Goal: Task Accomplishment & Management: Complete application form

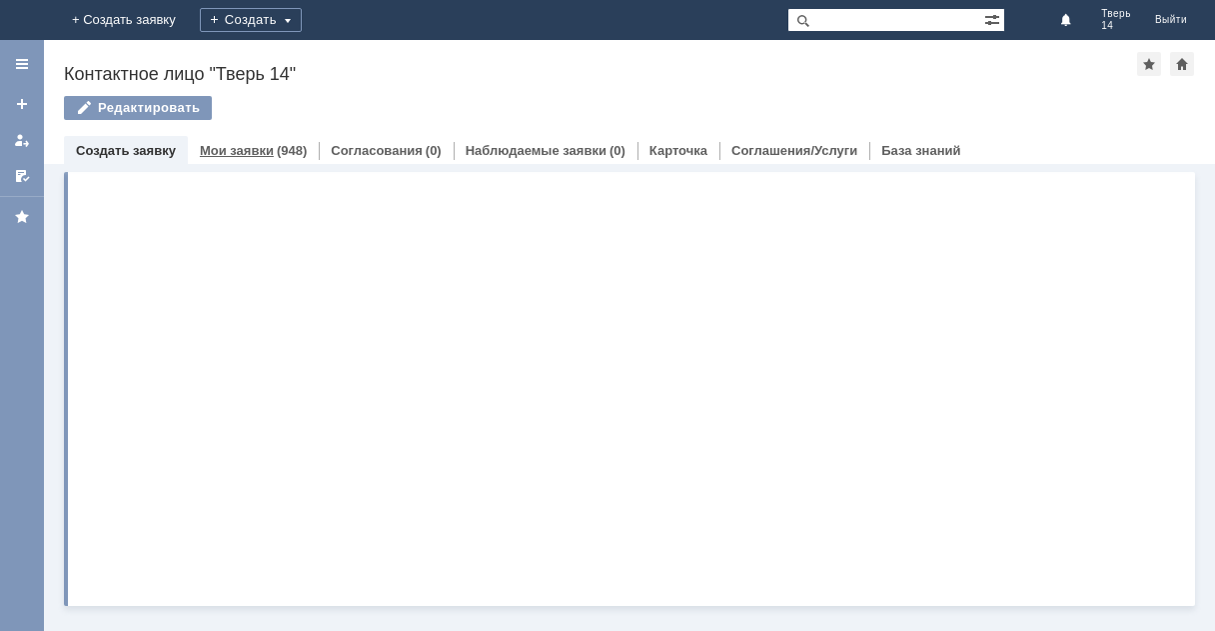
click at [283, 148] on div "(948)" at bounding box center [292, 150] width 30 height 15
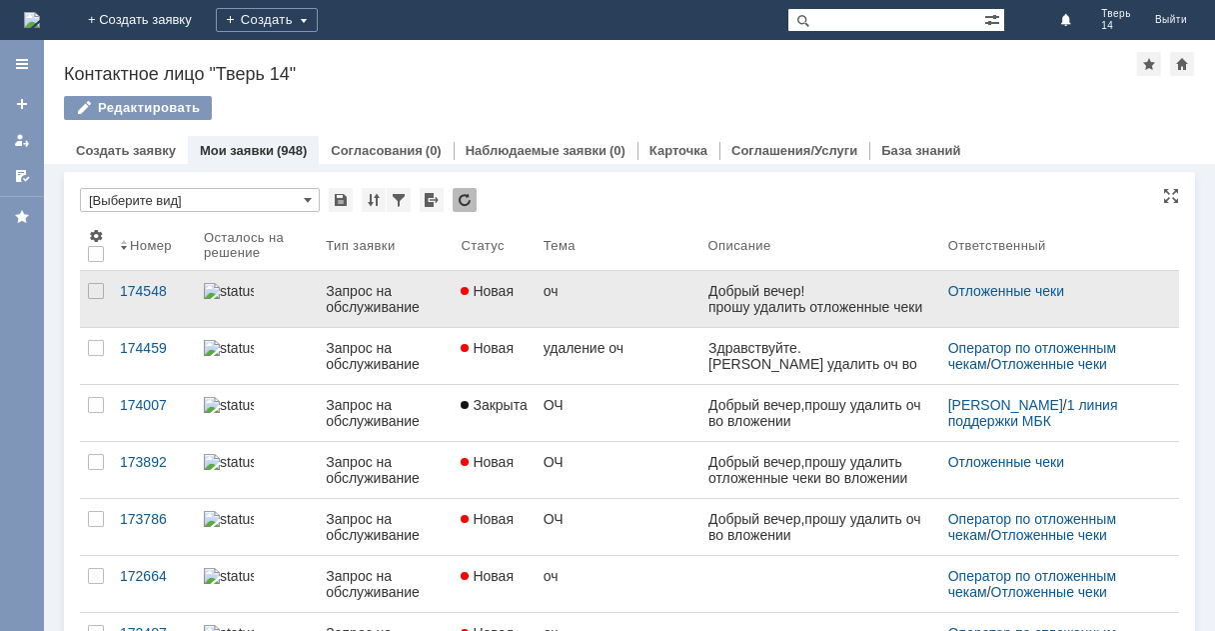
click at [633, 301] on link "оч" at bounding box center [618, 299] width 165 height 56
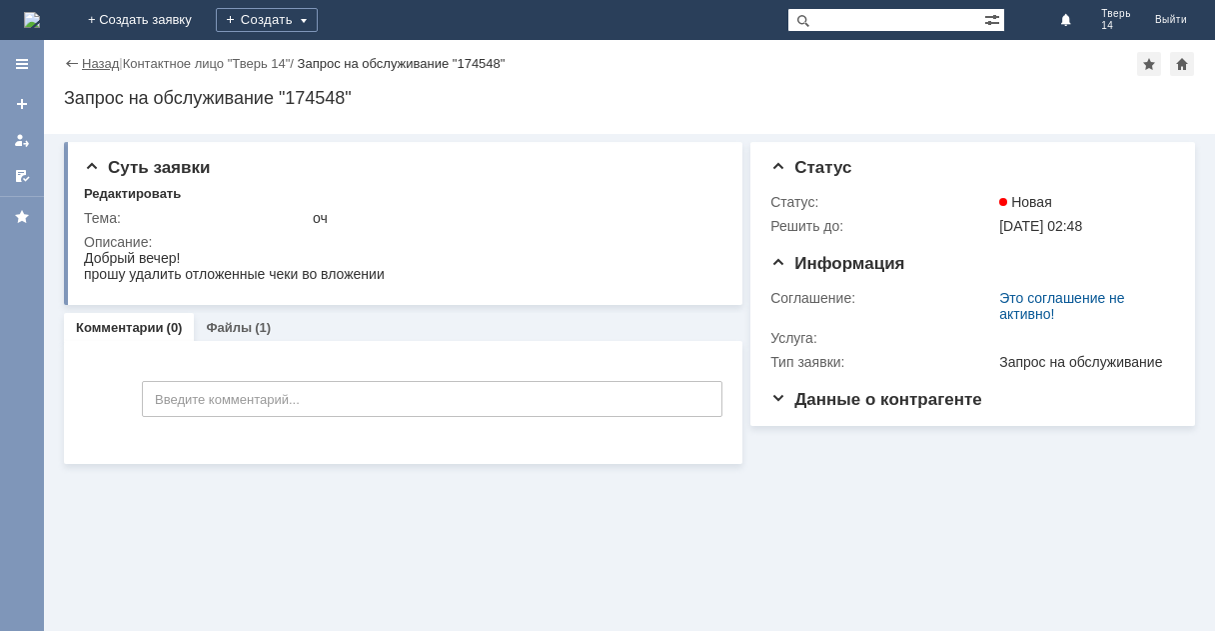
click at [96, 58] on link "Назад" at bounding box center [100, 63] width 37 height 15
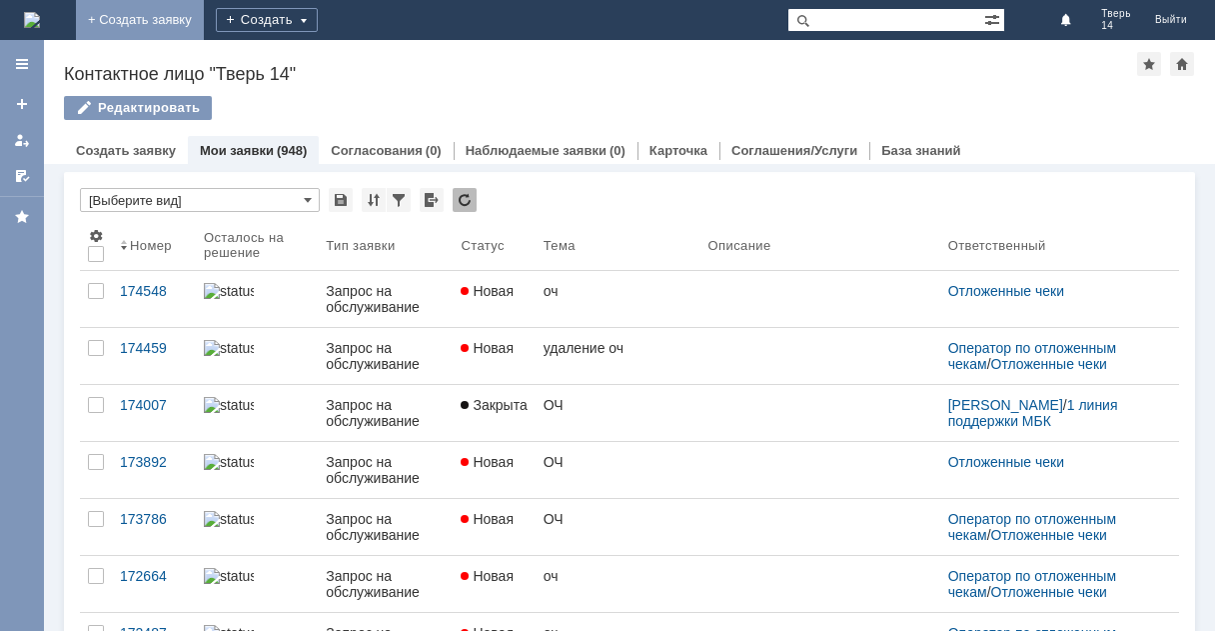
click at [204, 28] on link "+ Создать заявку" at bounding box center [140, 20] width 128 height 40
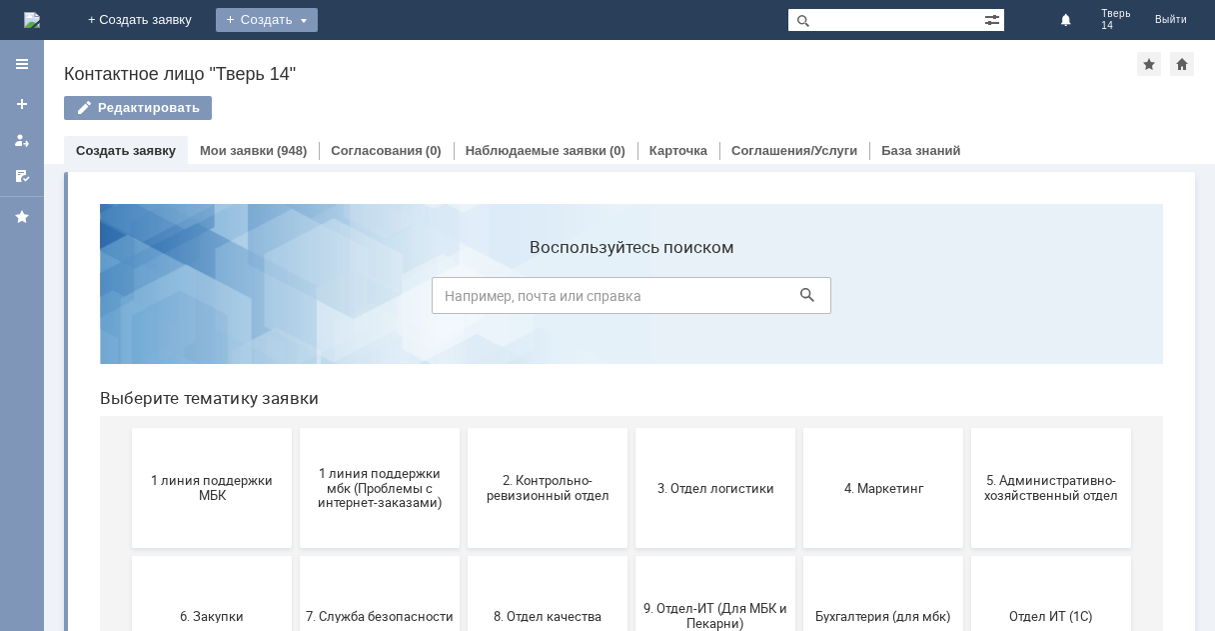
click at [318, 15] on div "Создать" at bounding box center [267, 20] width 102 height 24
click at [372, 58] on link "Заявка" at bounding box center [296, 60] width 152 height 24
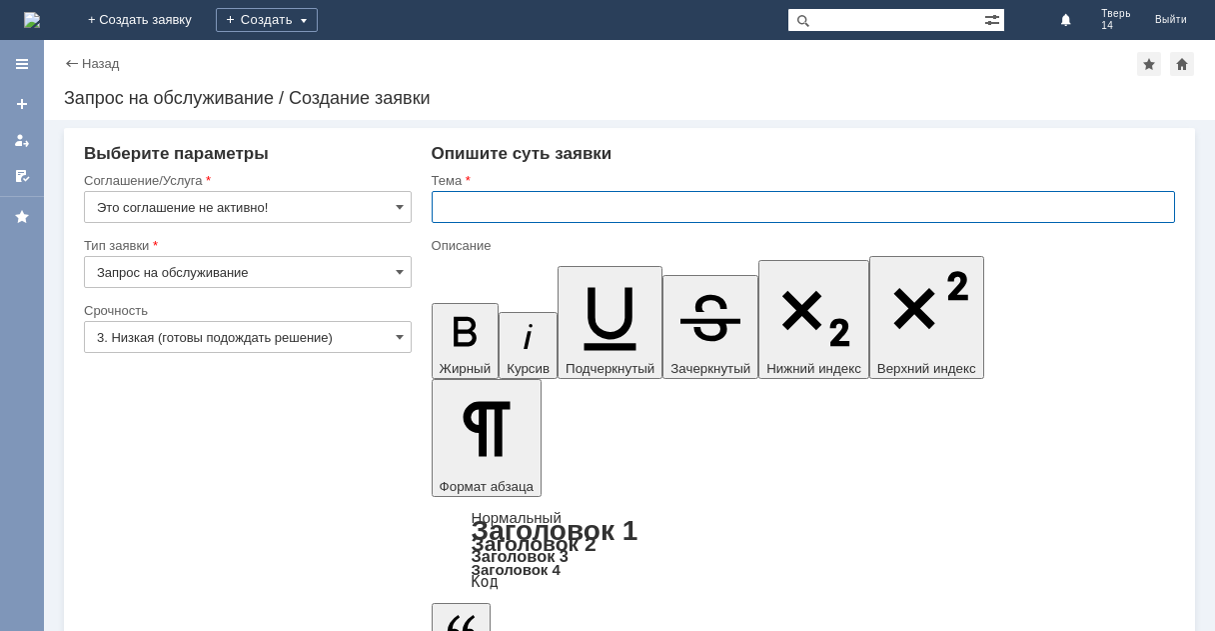
click at [483, 202] on input "text" at bounding box center [804, 207] width 744 height 32
type input "оч"
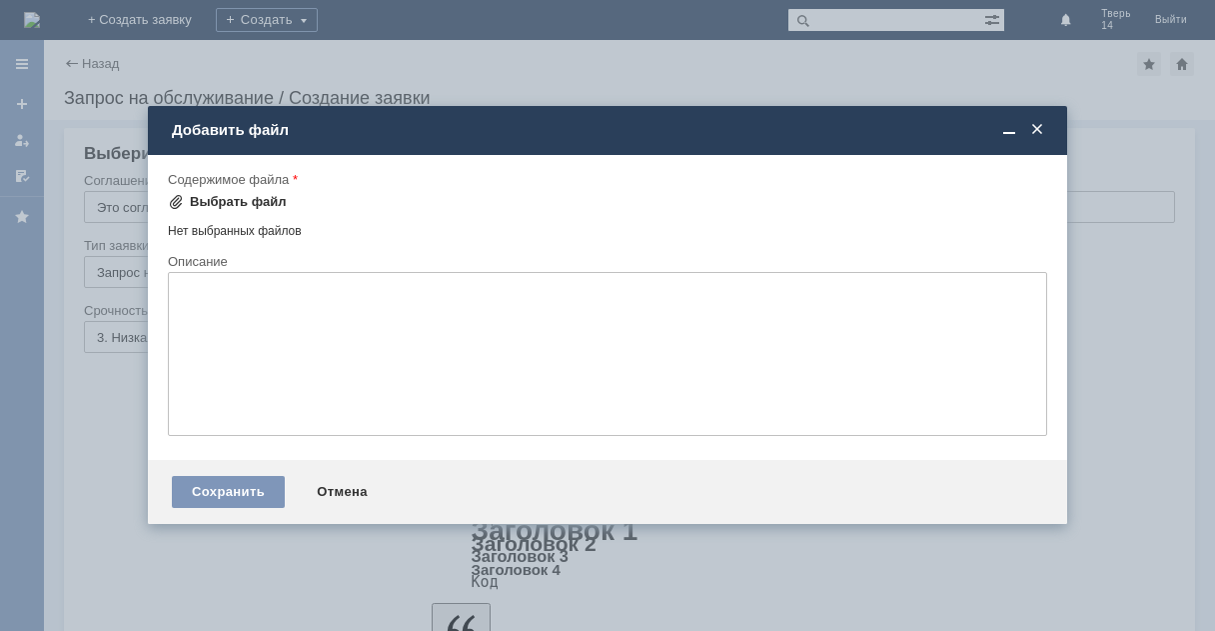
click at [227, 196] on div "Выбрать файл" at bounding box center [238, 202] width 97 height 16
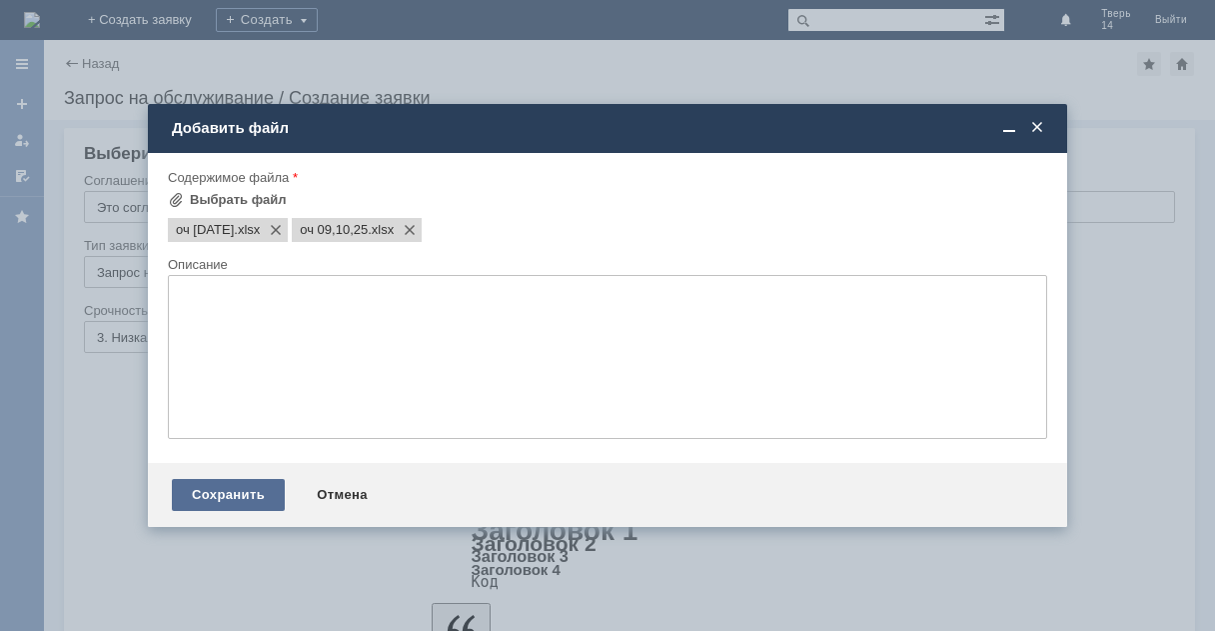
click at [238, 483] on div "Сохранить" at bounding box center [228, 495] width 113 height 32
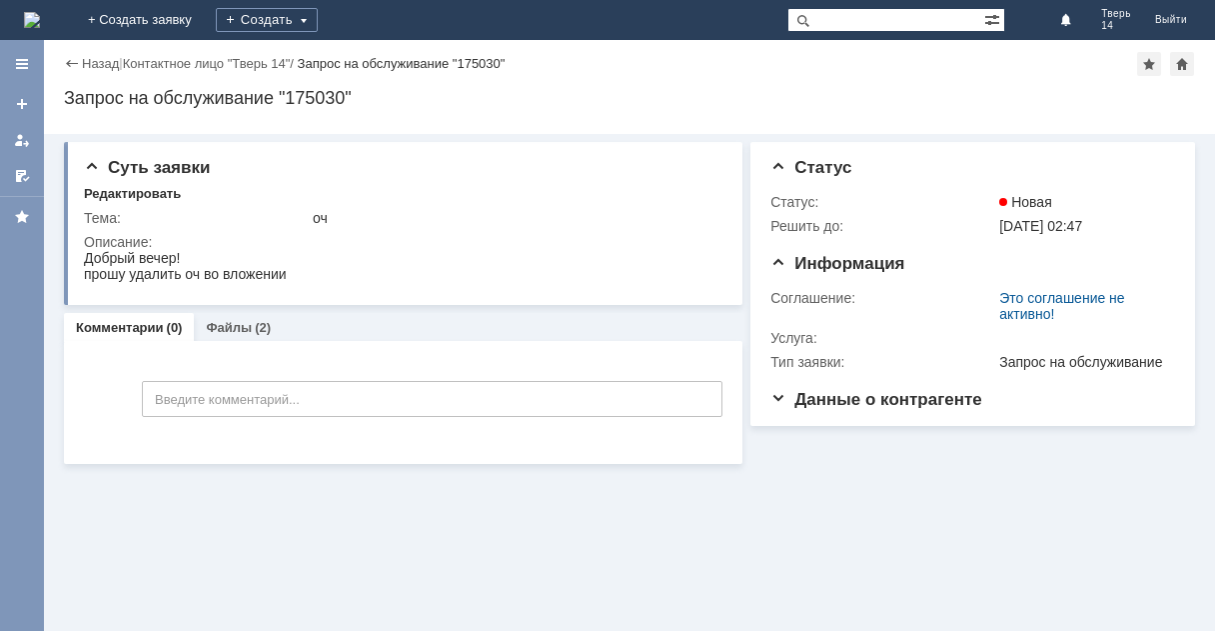
click at [95, 52] on div "Назад | Контактное лицо "Тверь 14" / Запрос на обслуживание "175030"" at bounding box center [629, 64] width 1131 height 24
click at [87, 73] on div "Назад | Контактное лицо "Тверь 14" / Запрос на обслуживание "175030"" at bounding box center [629, 64] width 1131 height 24
click at [91, 59] on link "Назад" at bounding box center [100, 63] width 37 height 15
